Goal: Task Accomplishment & Management: Manage account settings

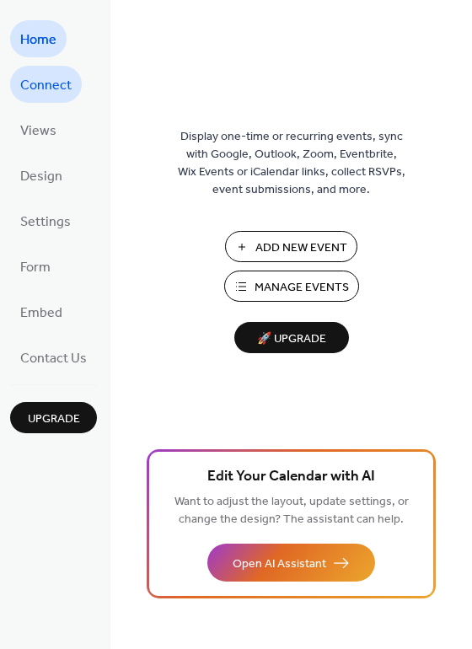
click at [61, 86] on span "Connect" at bounding box center [45, 85] width 51 height 27
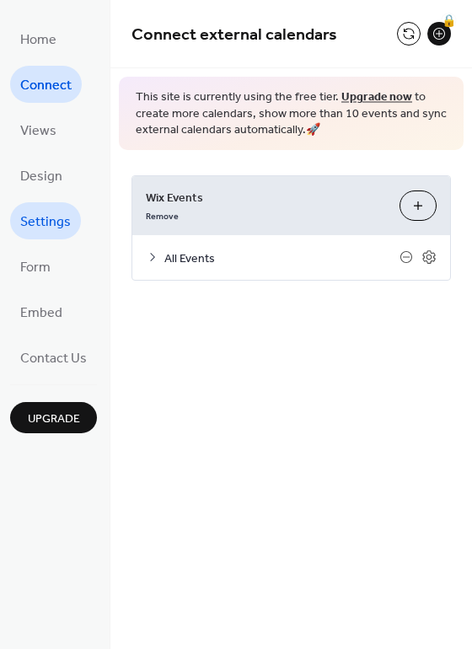
click at [54, 226] on span "Settings" at bounding box center [45, 222] width 51 height 27
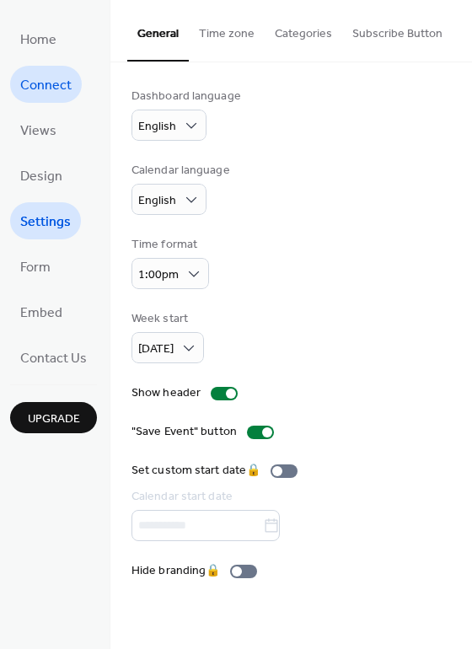
click at [56, 79] on span "Connect" at bounding box center [45, 85] width 51 height 27
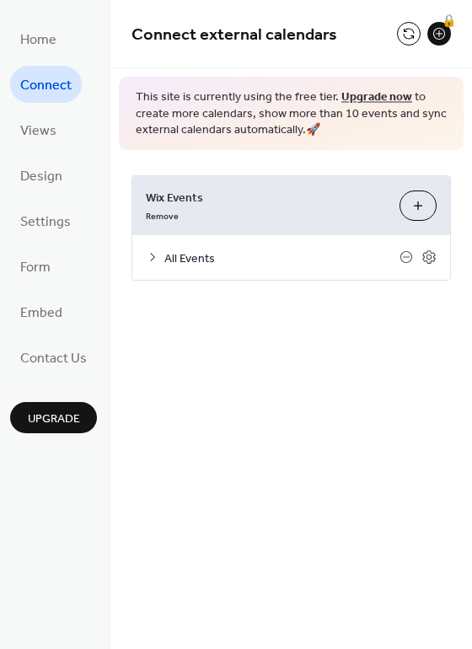
click at [158, 255] on div "All Events" at bounding box center [291, 257] width 318 height 45
click at [154, 255] on icon at bounding box center [152, 256] width 13 height 13
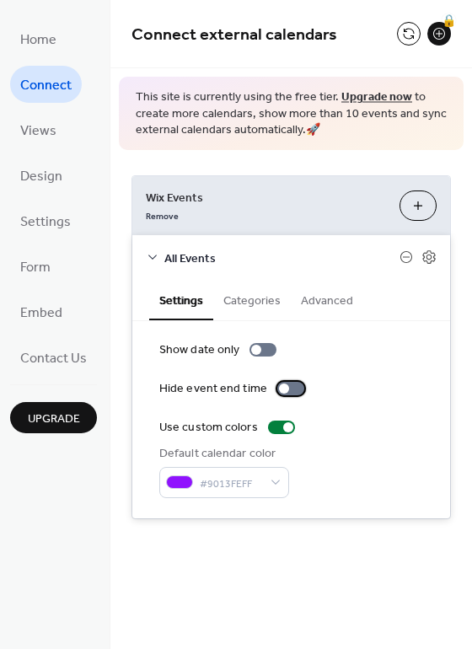
click at [292, 388] on div at bounding box center [290, 388] width 27 height 13
click at [277, 385] on div at bounding box center [290, 388] width 27 height 13
click at [294, 391] on div at bounding box center [290, 388] width 27 height 13
click at [265, 352] on div at bounding box center [263, 349] width 27 height 13
click at [266, 351] on div at bounding box center [263, 349] width 27 height 13
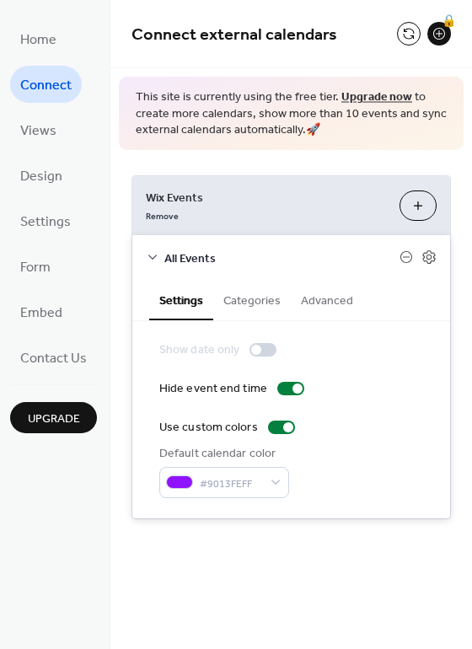
click at [358, 366] on div "Show date only Hide event end time Use custom colors Default calendar color #90…" at bounding box center [291, 419] width 264 height 157
click at [261, 301] on button "Categories" at bounding box center [252, 299] width 78 height 39
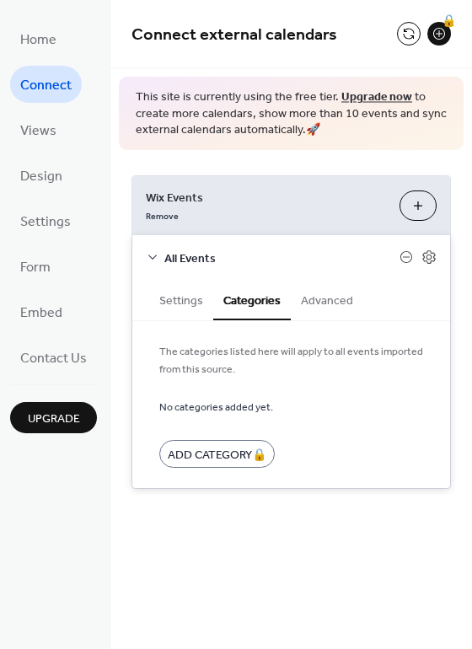
click at [336, 300] on button "Advanced" at bounding box center [327, 299] width 72 height 39
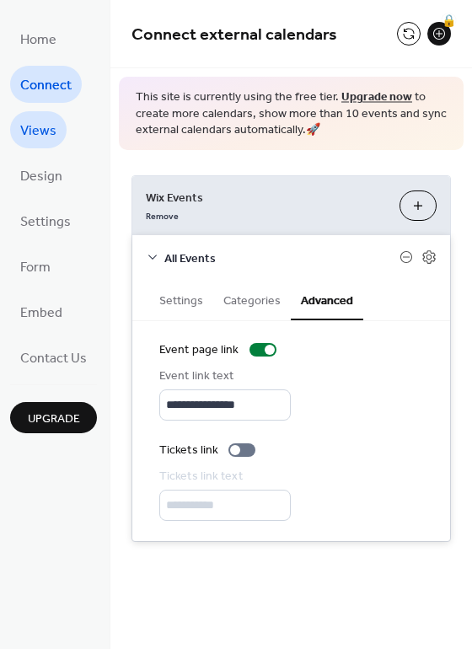
click at [48, 126] on span "Views" at bounding box center [38, 131] width 36 height 27
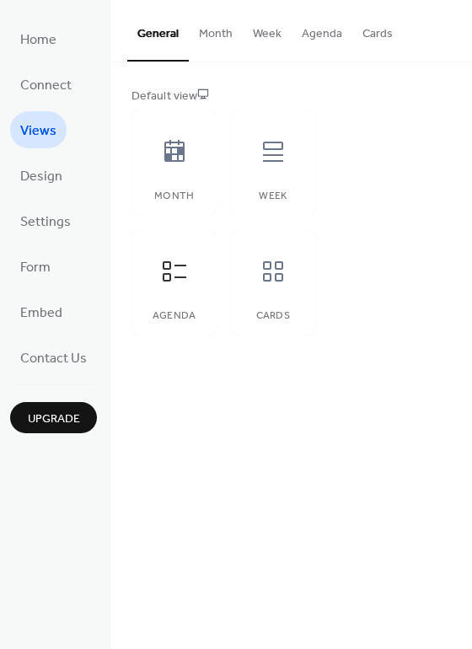
click at [314, 35] on button "Agenda" at bounding box center [322, 30] width 61 height 60
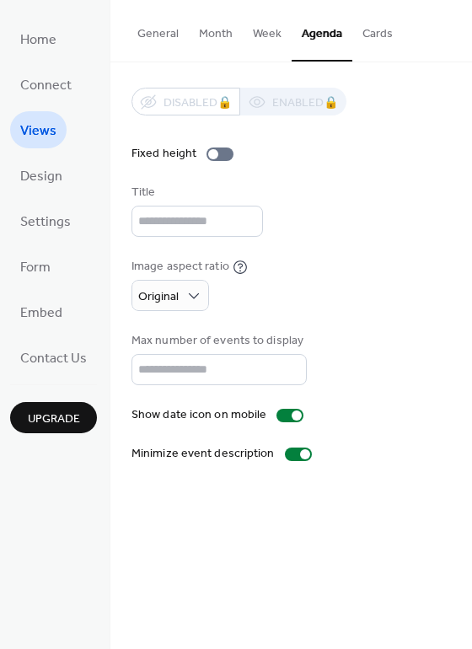
click at [264, 33] on button "Week" at bounding box center [267, 30] width 49 height 60
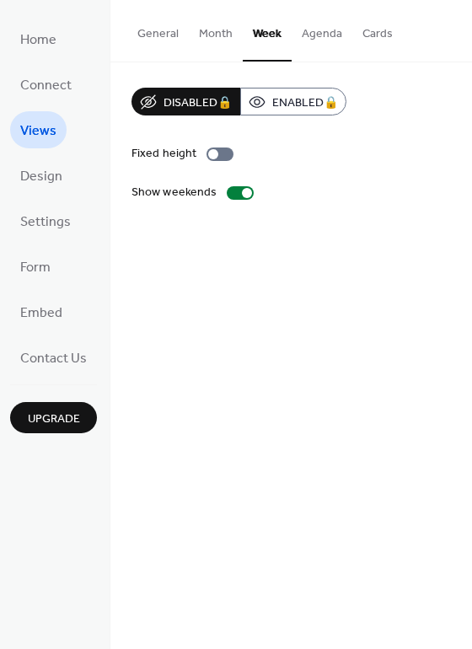
click at [312, 34] on button "Agenda" at bounding box center [322, 30] width 61 height 60
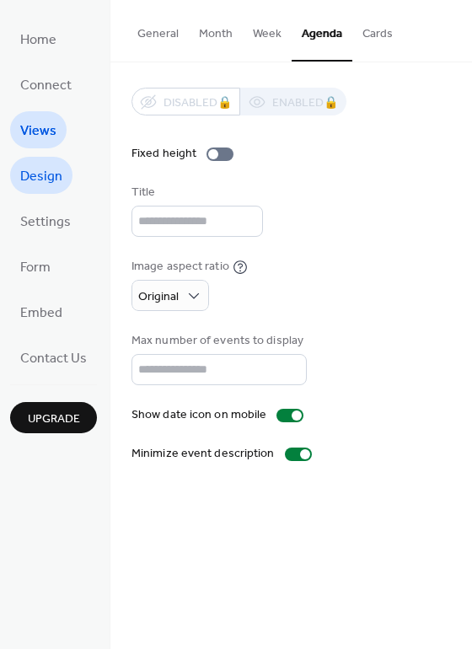
click at [46, 177] on span "Design" at bounding box center [41, 177] width 42 height 27
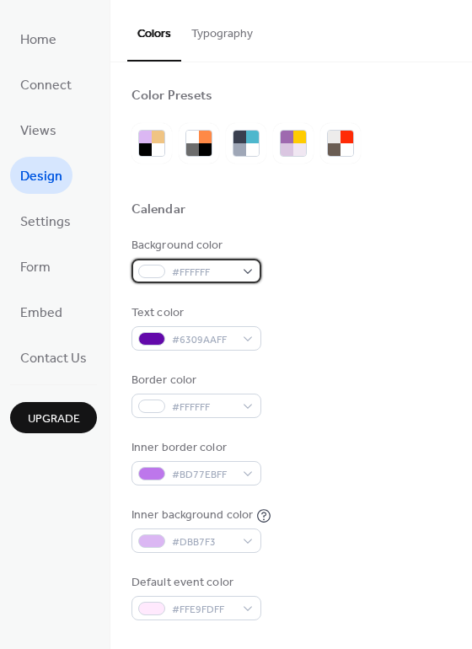
click at [248, 272] on div "#FFFFFF" at bounding box center [197, 271] width 130 height 24
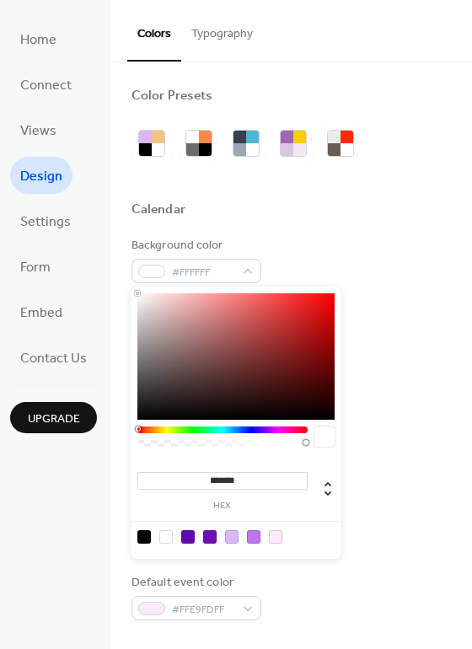
click at [277, 536] on div at bounding box center [275, 536] width 13 height 13
type input "*******"
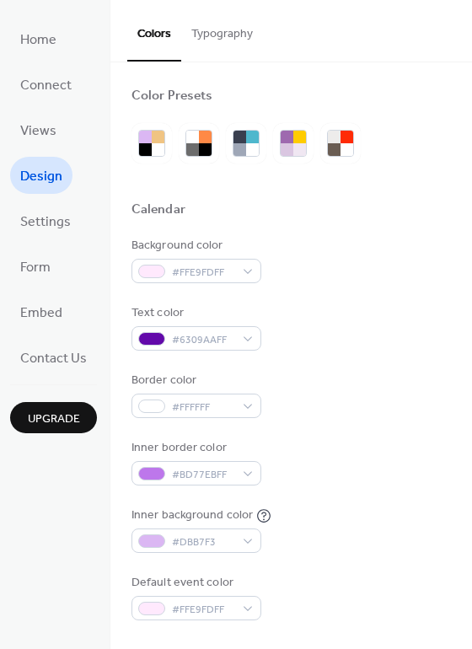
click at [384, 235] on div at bounding box center [291, 229] width 319 height 13
click at [48, 225] on span "Settings" at bounding box center [45, 222] width 51 height 27
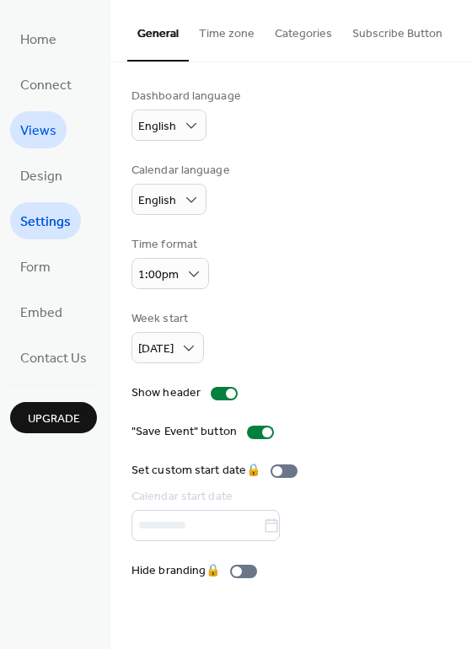
click at [53, 141] on span "Views" at bounding box center [38, 131] width 36 height 27
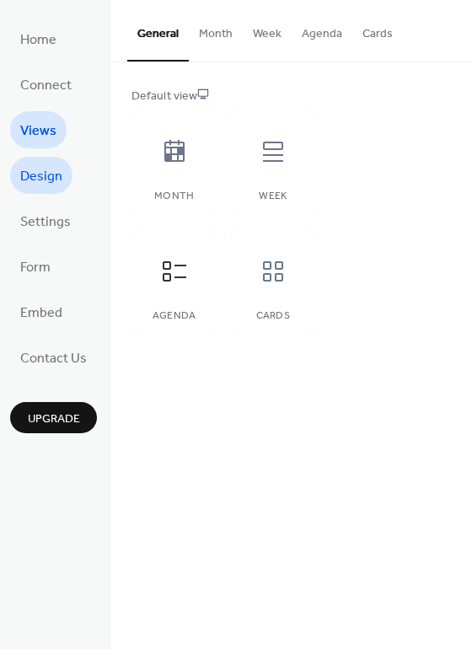
click at [52, 174] on span "Design" at bounding box center [41, 177] width 42 height 27
